Goal: Find specific page/section: Find specific page/section

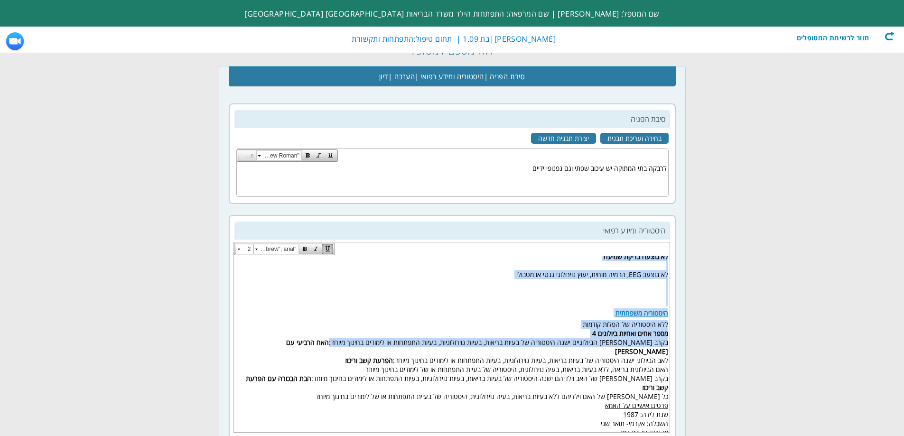
scroll to position [0, -126]
click at [858, 41] on div "חזור לרשימת המטופלים" at bounding box center [839, 35] width 109 height 9
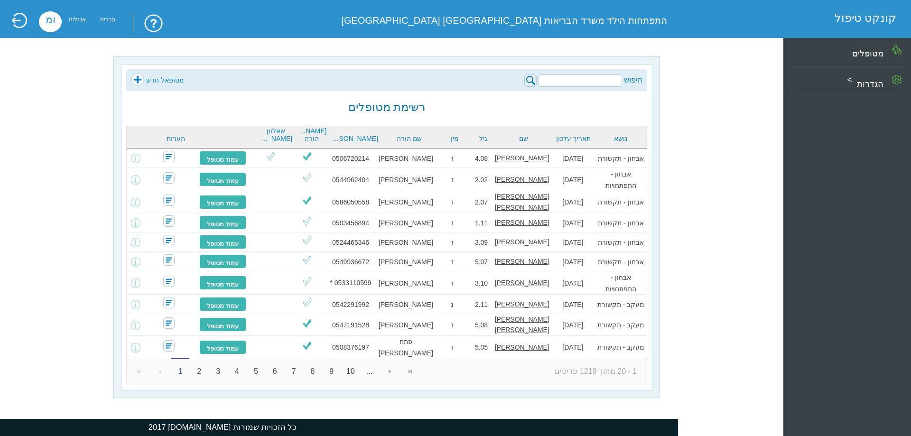
click at [569, 79] on input "search" at bounding box center [579, 80] width 83 height 12
type input "[PERSON_NAME]"
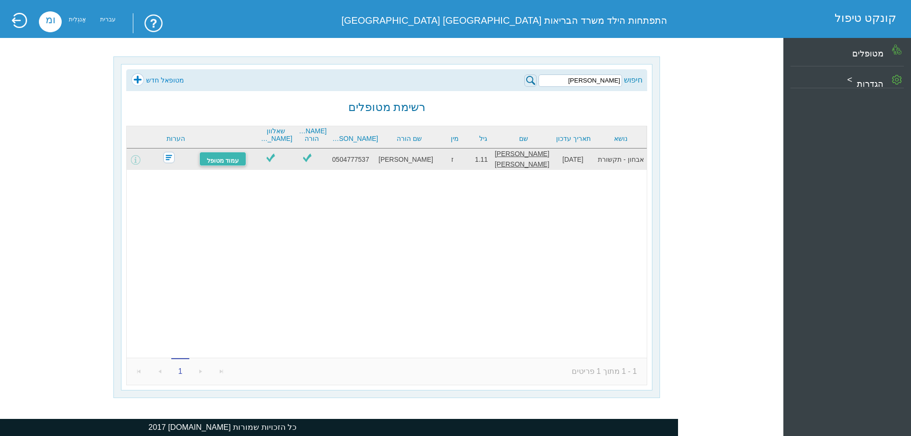
click at [235, 160] on font "עמוד מטופל" at bounding box center [223, 160] width 32 height 7
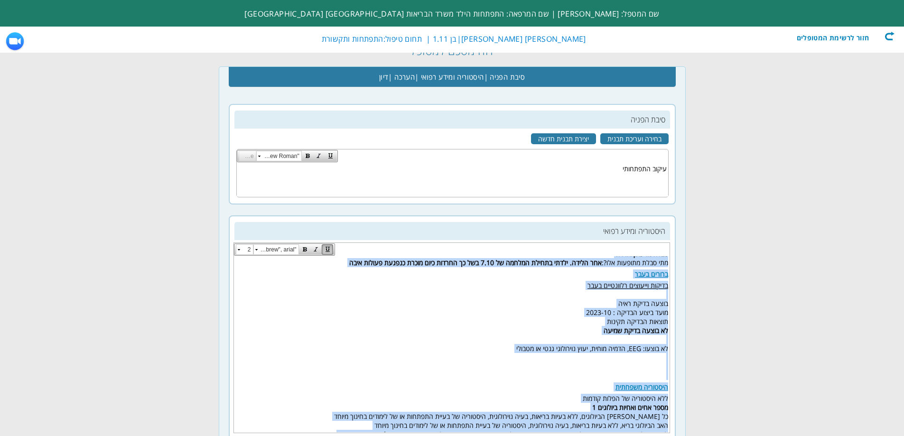
scroll to position [392, 0]
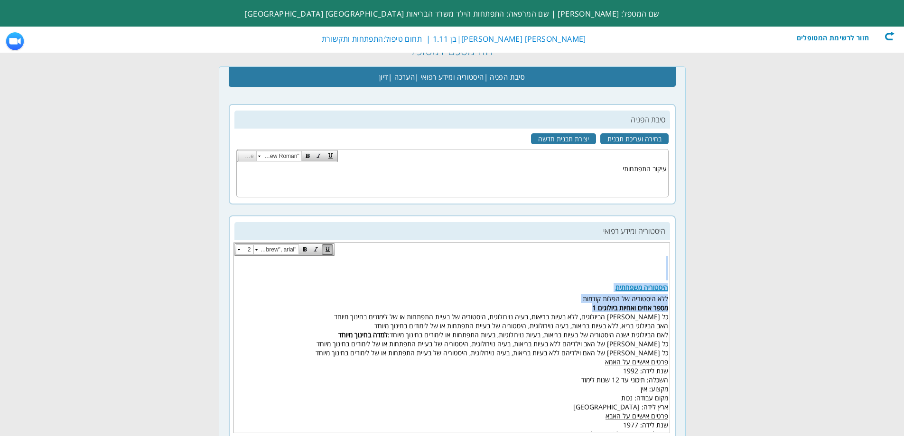
drag, startPoint x: 663, startPoint y: 275, endPoint x: 587, endPoint y: 305, distance: 81.8
copy body "הלך ההיריון הריון ספונטני משך ההיריון (בשבועות) 36 נטלה חומצה פולית מהלך ההיריו…"
